Goal: Check status: Check status

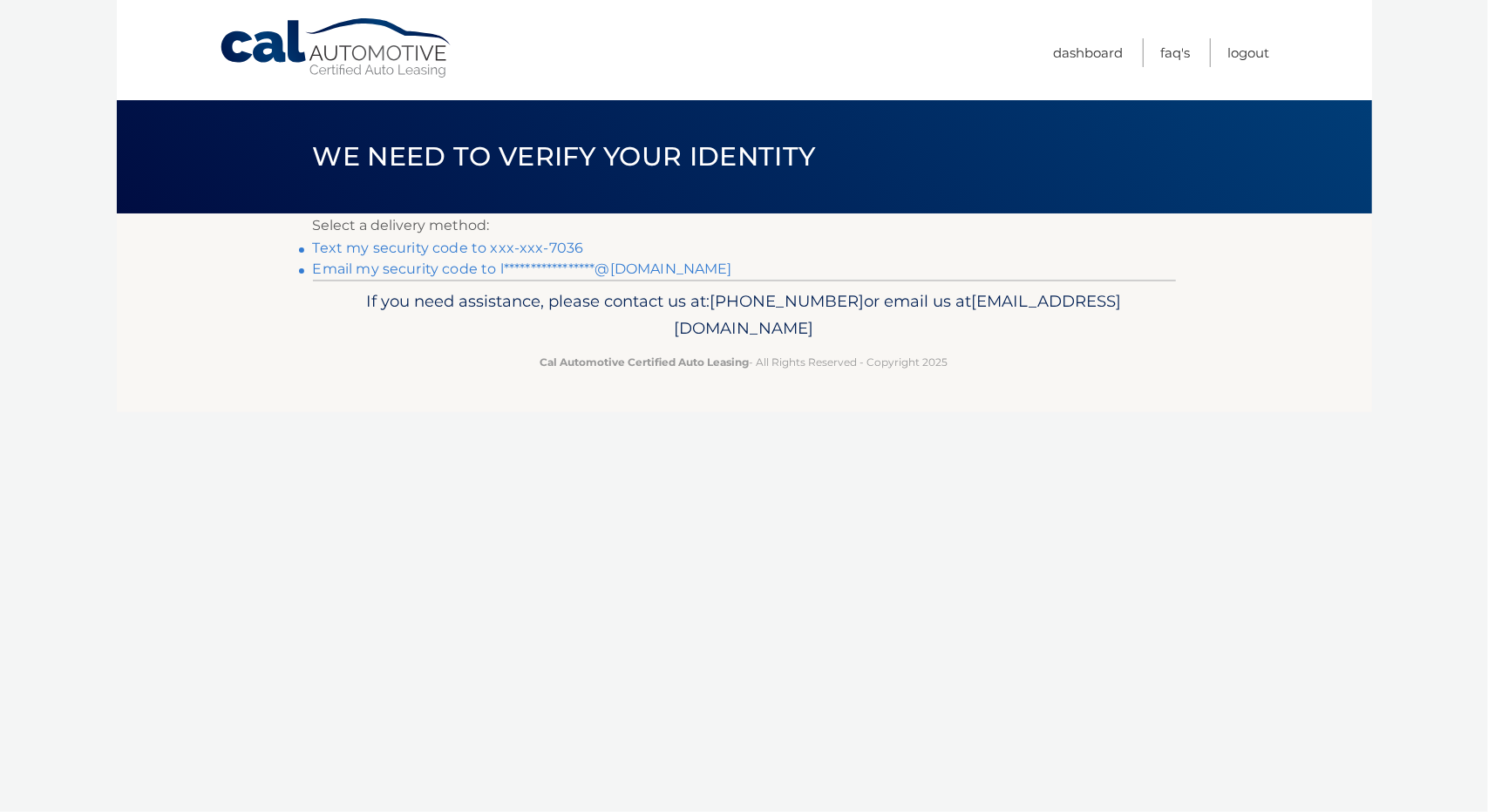
click at [474, 247] on link "Text my security code to xxx-xxx-7036" at bounding box center [448, 248] width 271 height 16
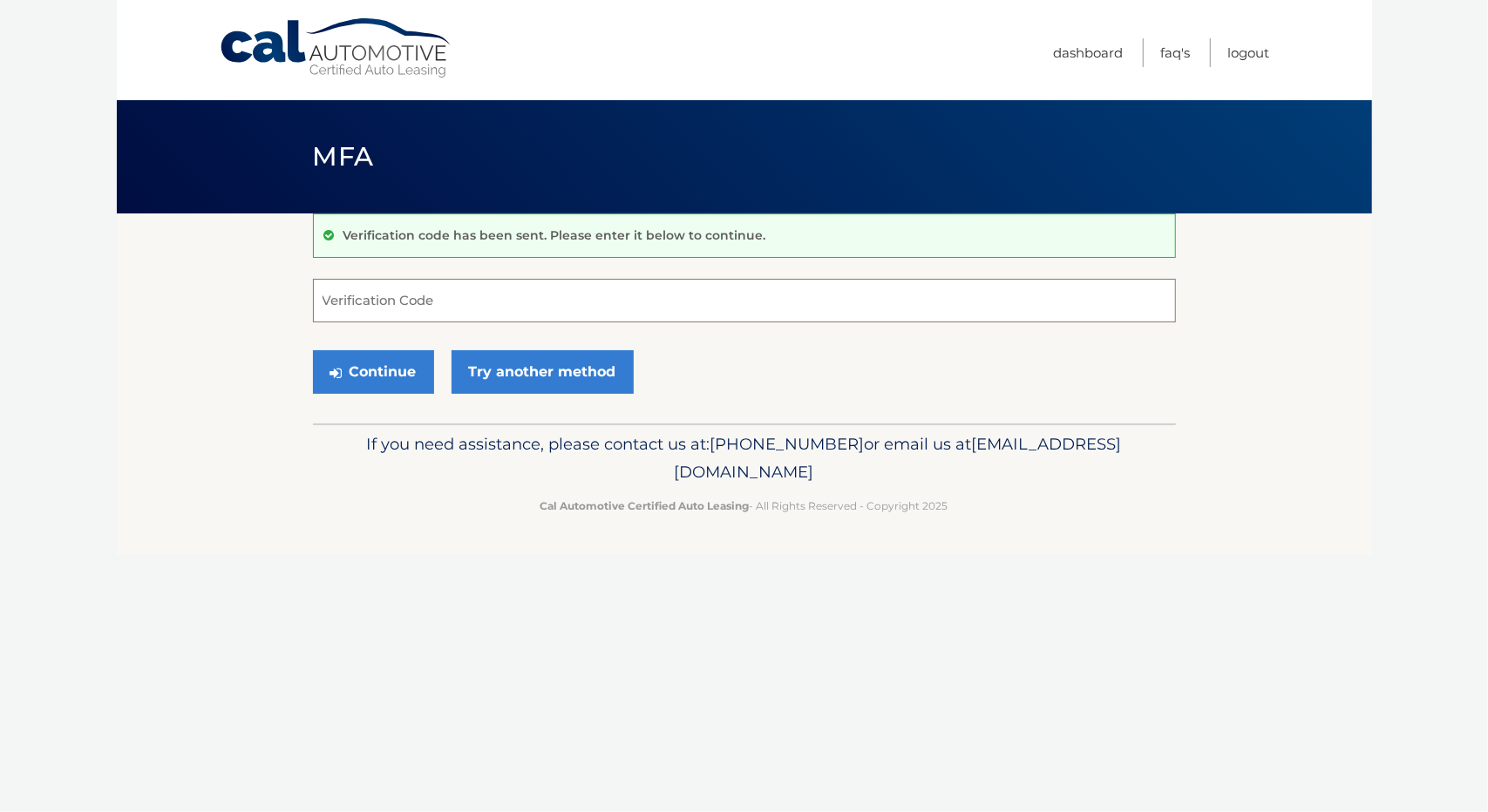
click at [377, 302] on input "Verification Code" at bounding box center [744, 301] width 863 height 43
type input "901268"
click at [358, 384] on button "Continue" at bounding box center [373, 372] width 122 height 43
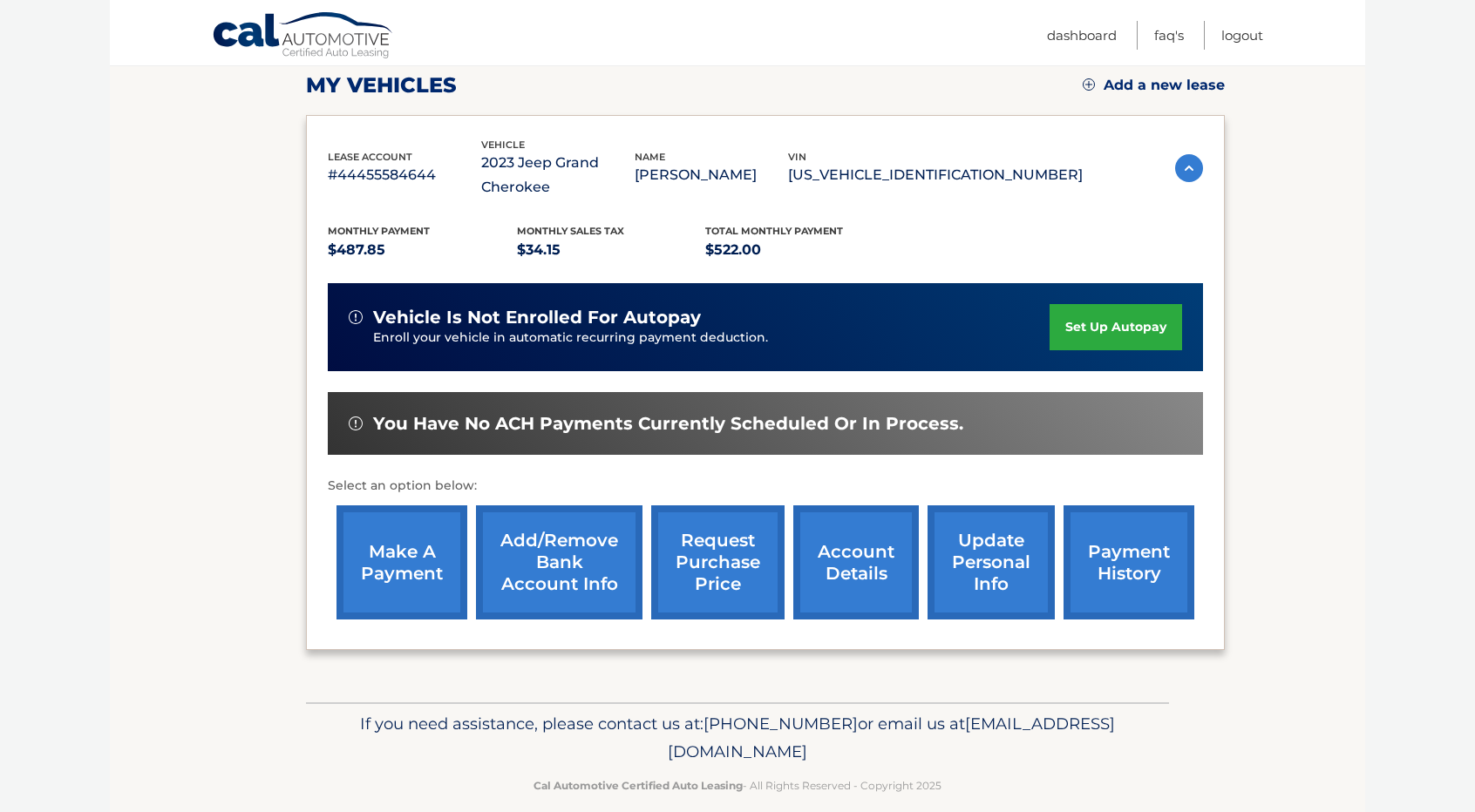
scroll to position [266, 0]
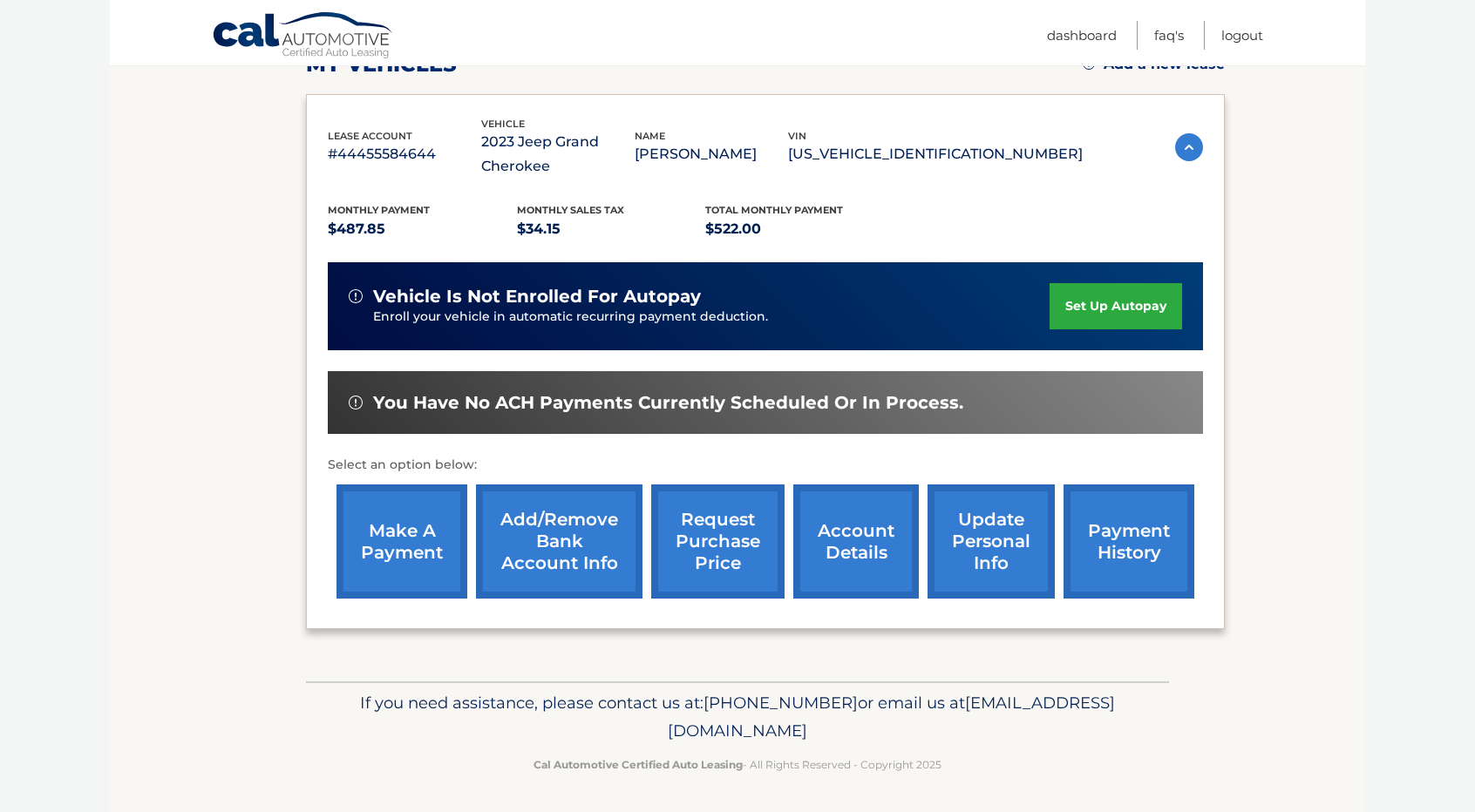
click at [1105, 554] on link "payment history" at bounding box center [1128, 541] width 131 height 114
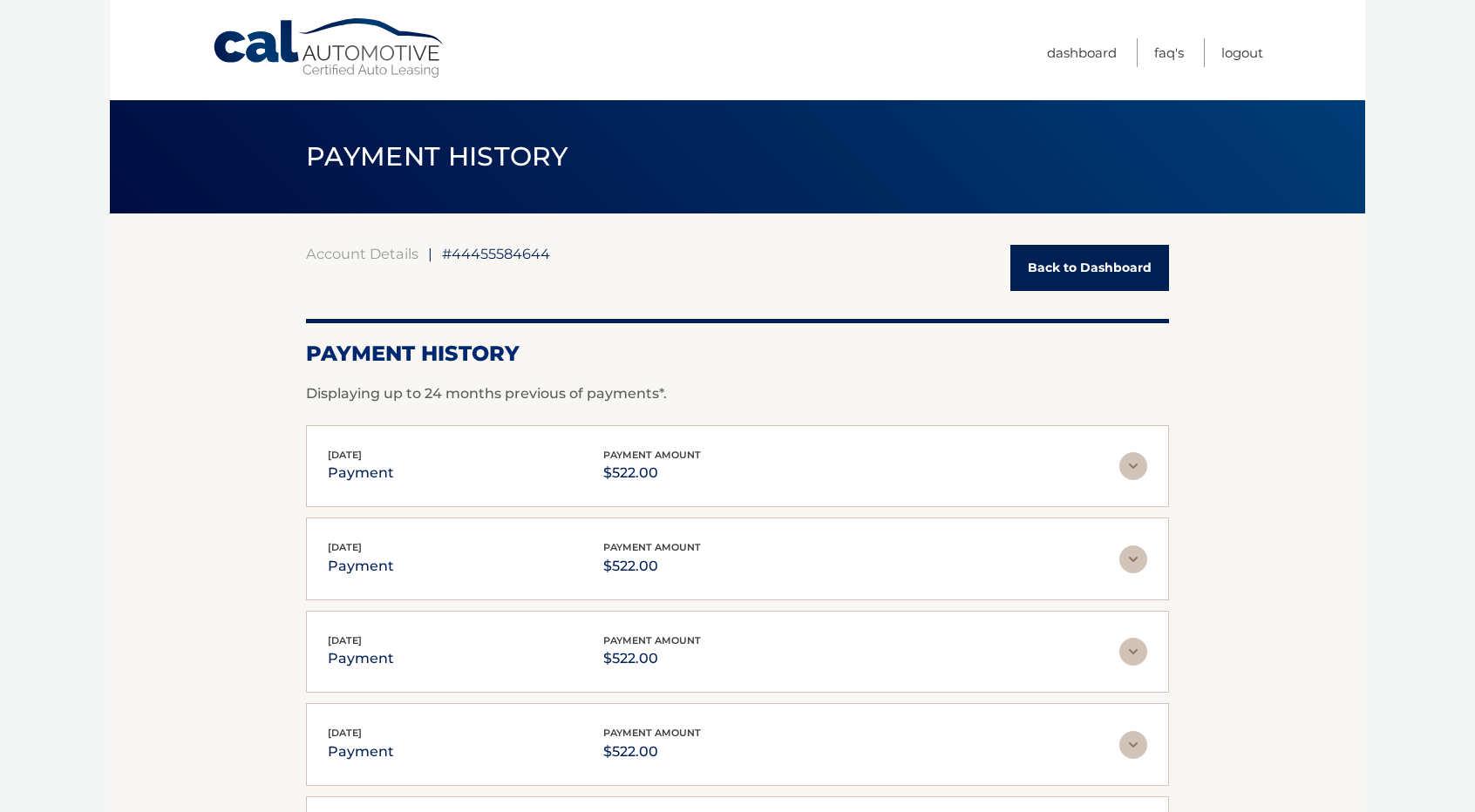
click at [1129, 472] on img at bounding box center [1133, 465] width 28 height 28
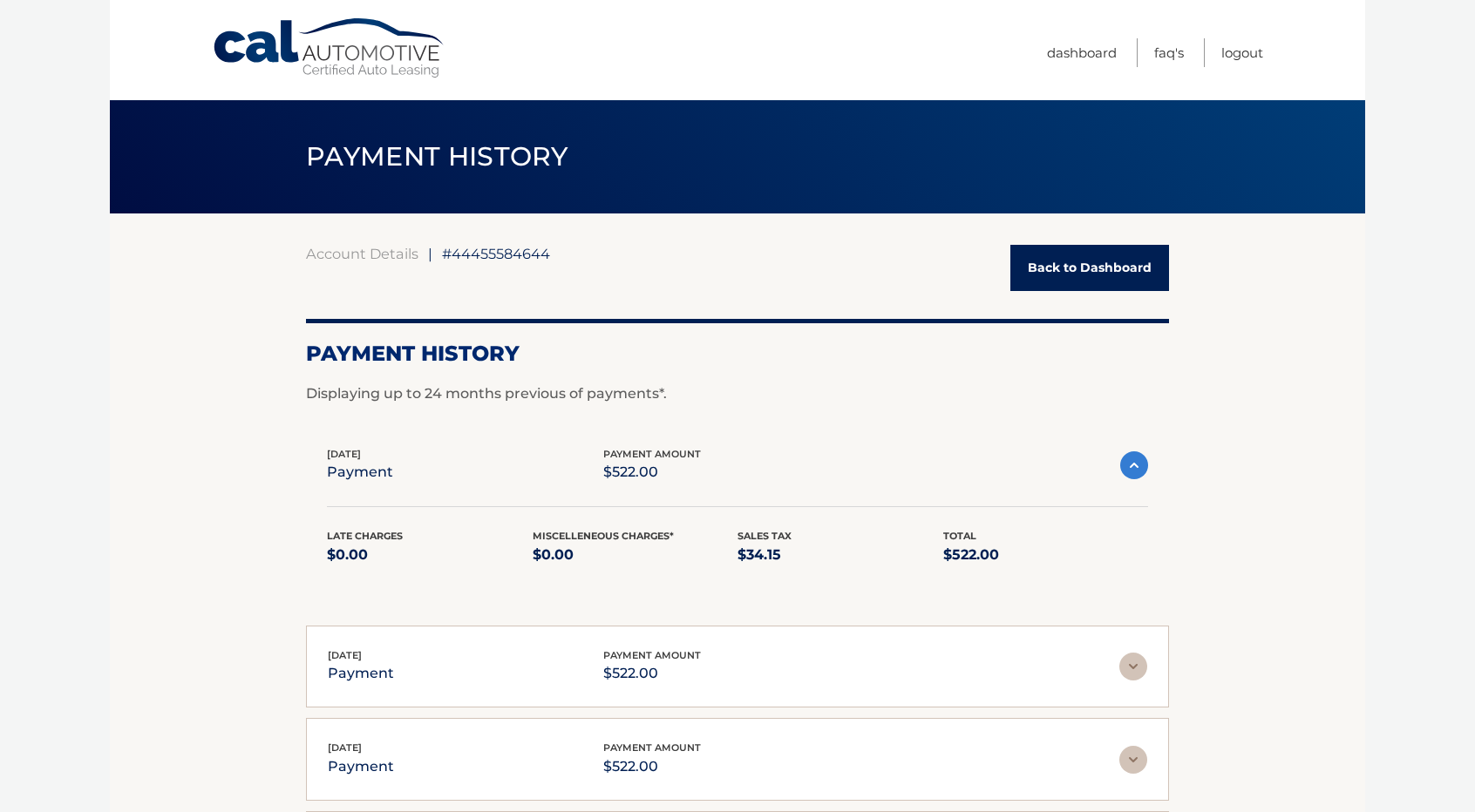
click at [1129, 472] on img at bounding box center [1134, 465] width 28 height 28
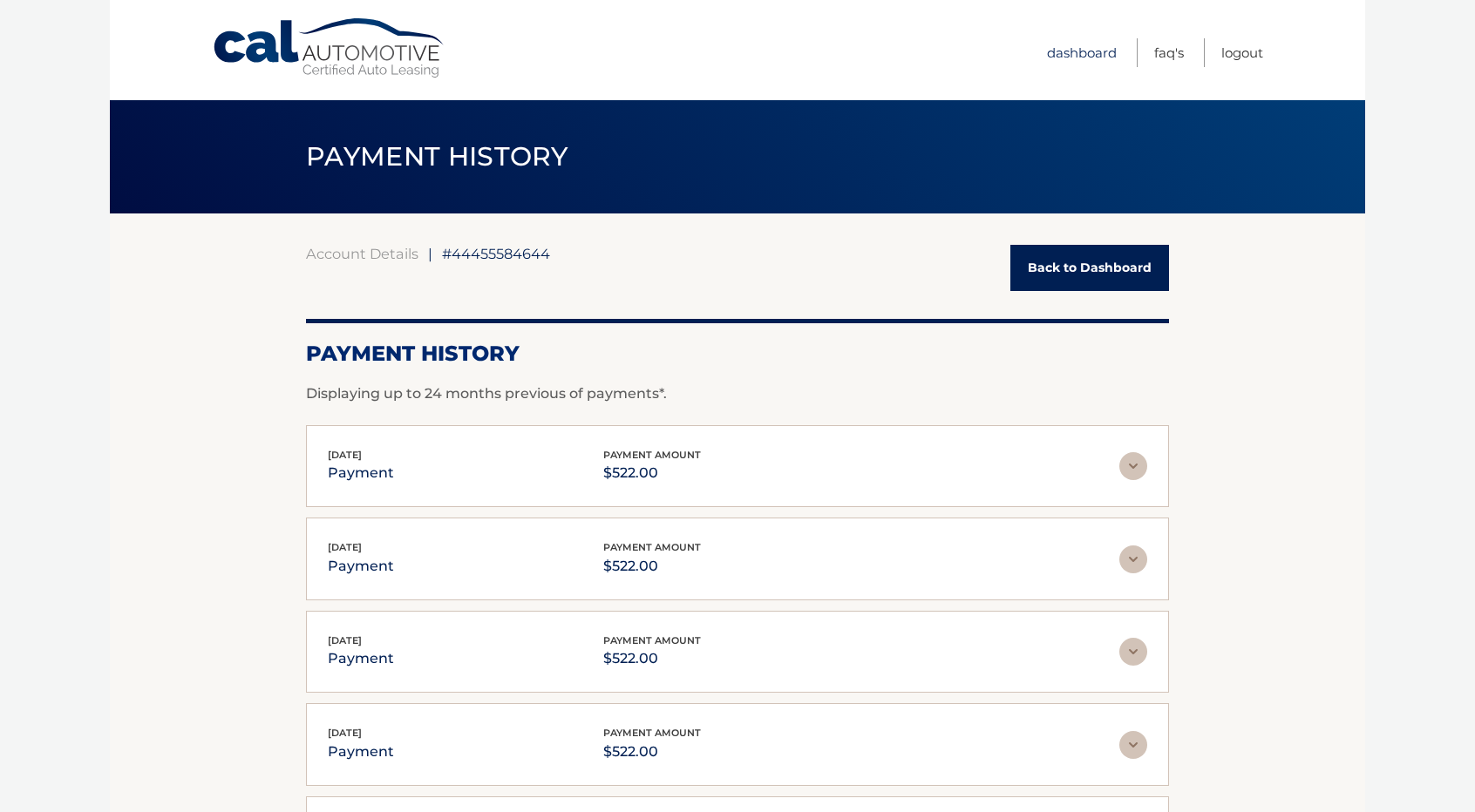
click at [1081, 49] on link "Dashboard" at bounding box center [1081, 53] width 69 height 29
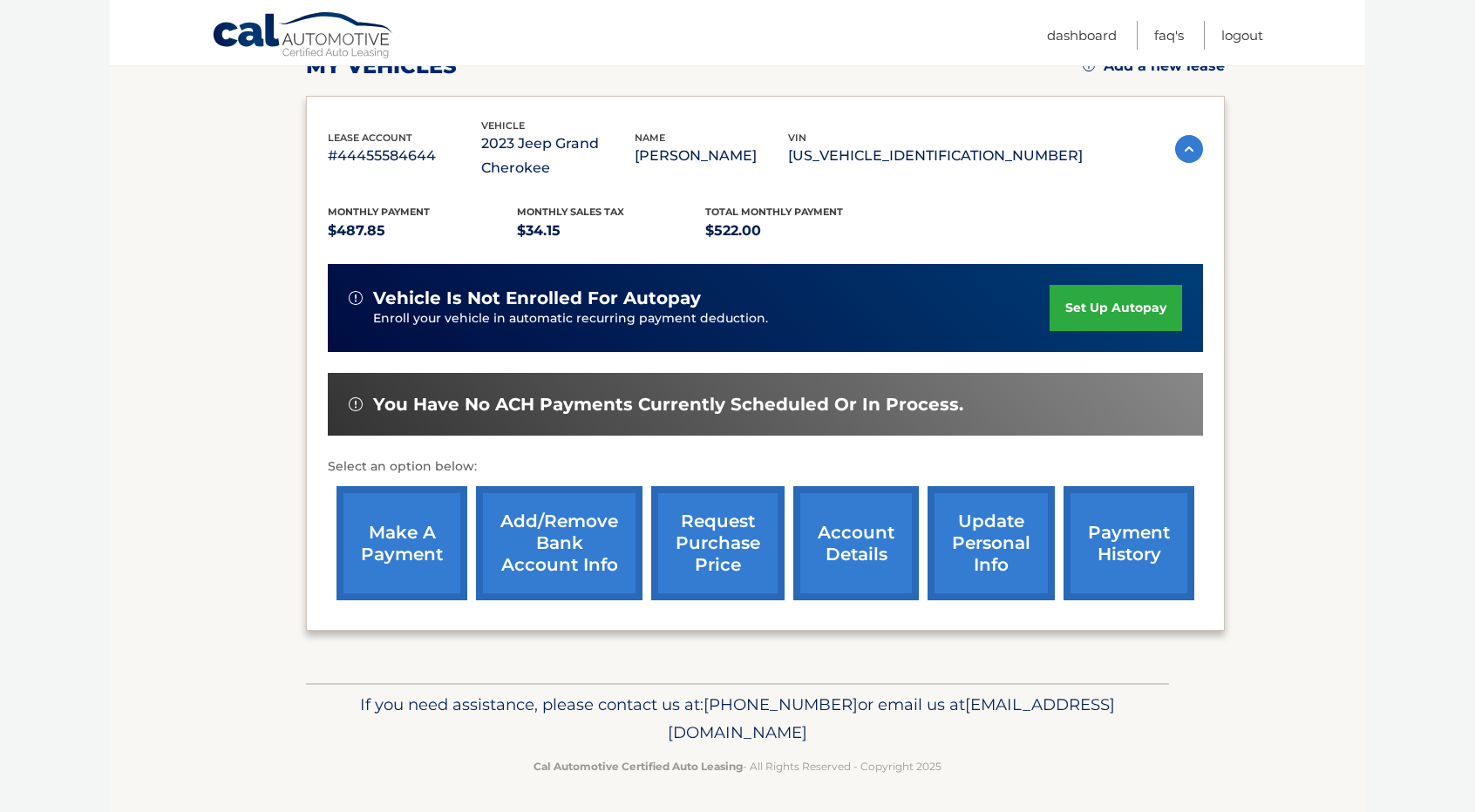
scroll to position [266, 0]
